Goal: Navigation & Orientation: Find specific page/section

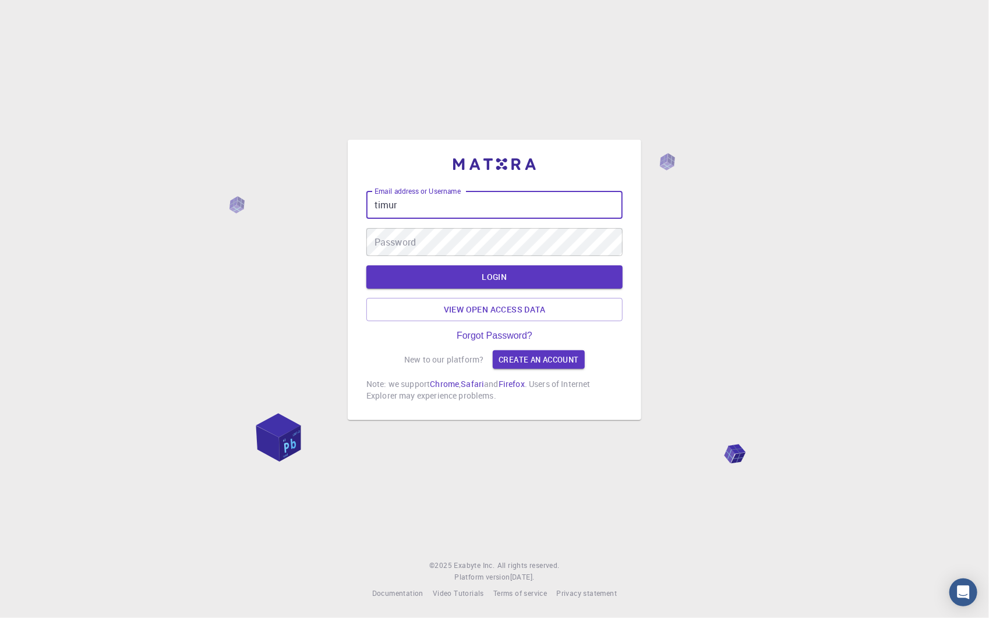
type input "timur"
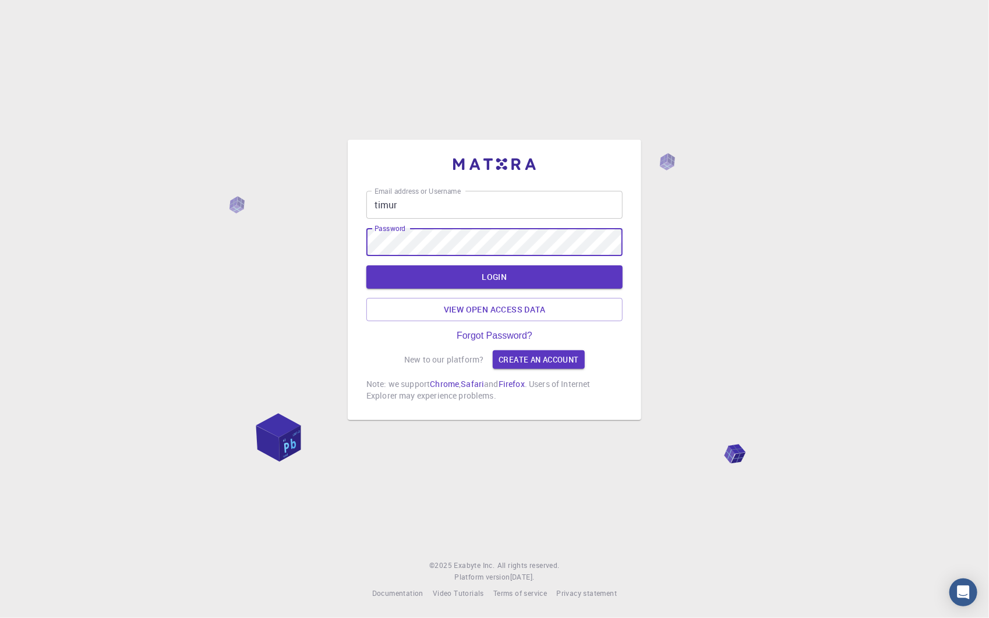
click at [366, 265] on button "LOGIN" at bounding box center [494, 276] width 256 height 23
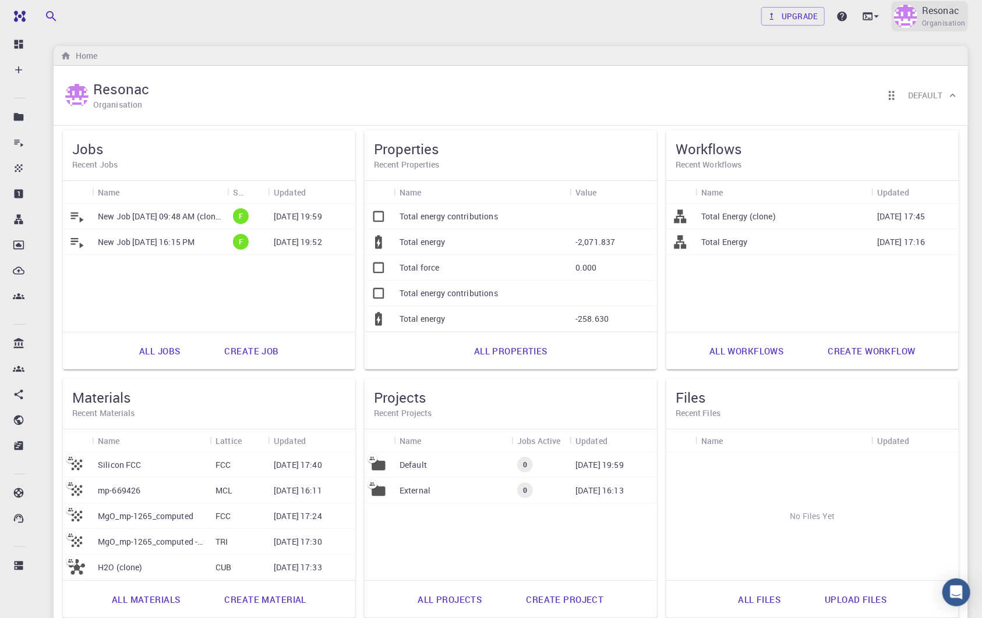
click at [940, 4] on p "Resonac" at bounding box center [940, 10] width 37 height 14
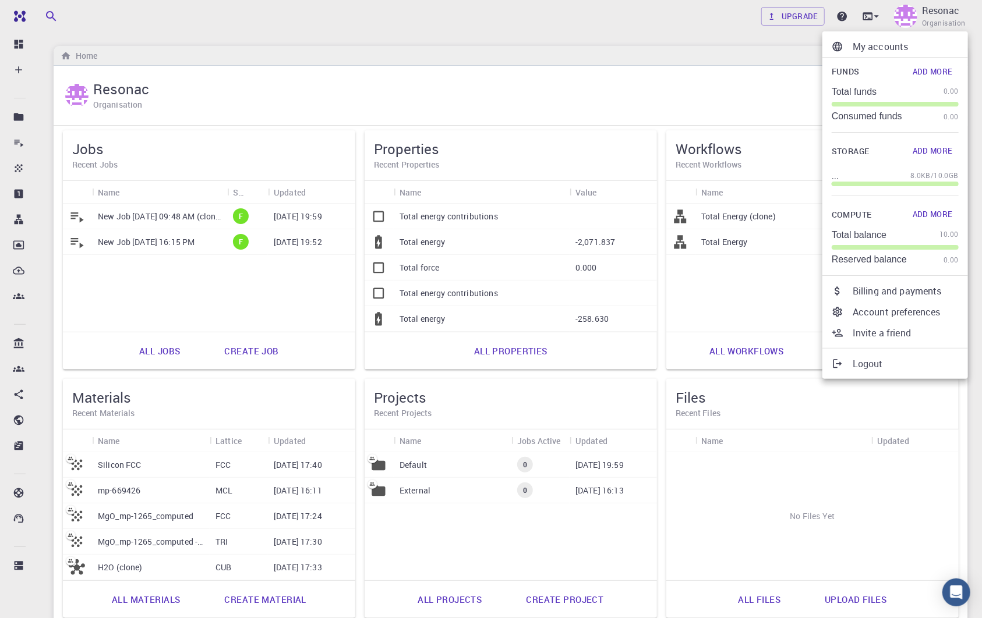
click at [894, 43] on p "My accounts" at bounding box center [905, 47] width 106 height 14
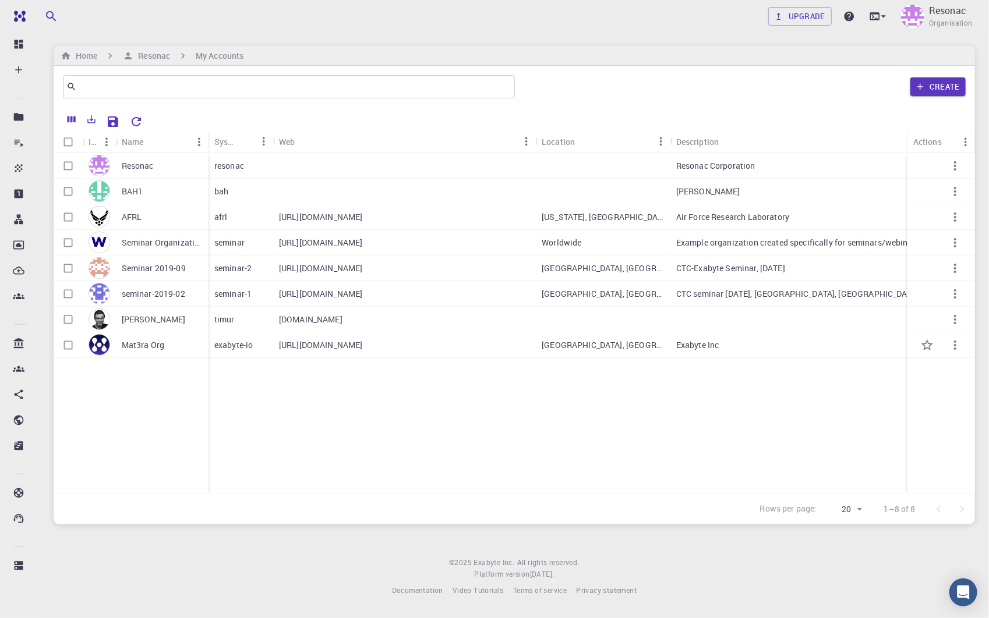
click at [153, 342] on p "Mat3ra Org" at bounding box center [143, 345] width 43 height 12
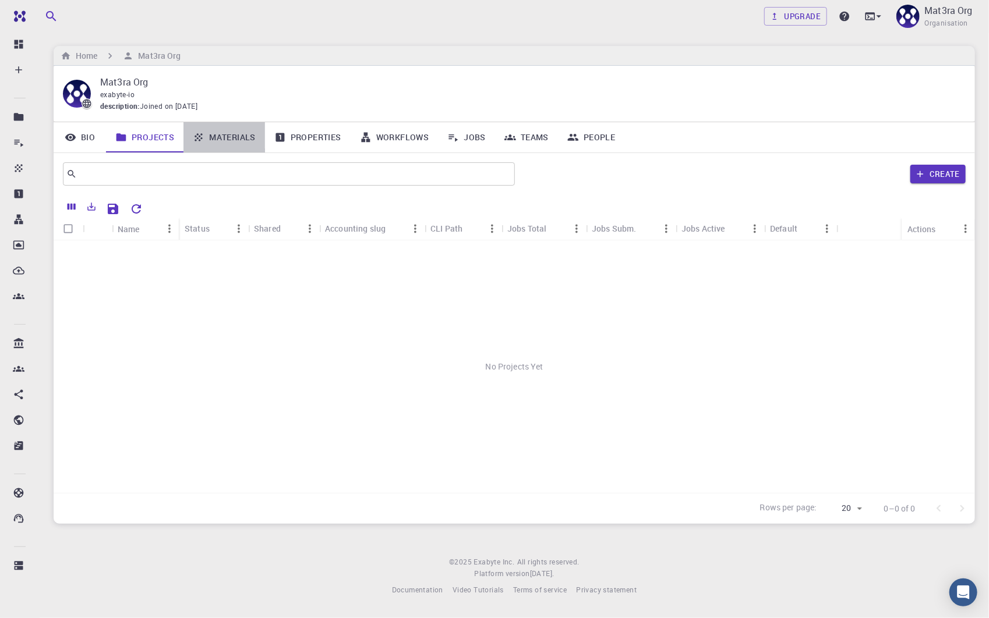
click at [233, 130] on link "Materials" at bounding box center [224, 137] width 82 height 30
